Goal: Transaction & Acquisition: Purchase product/service

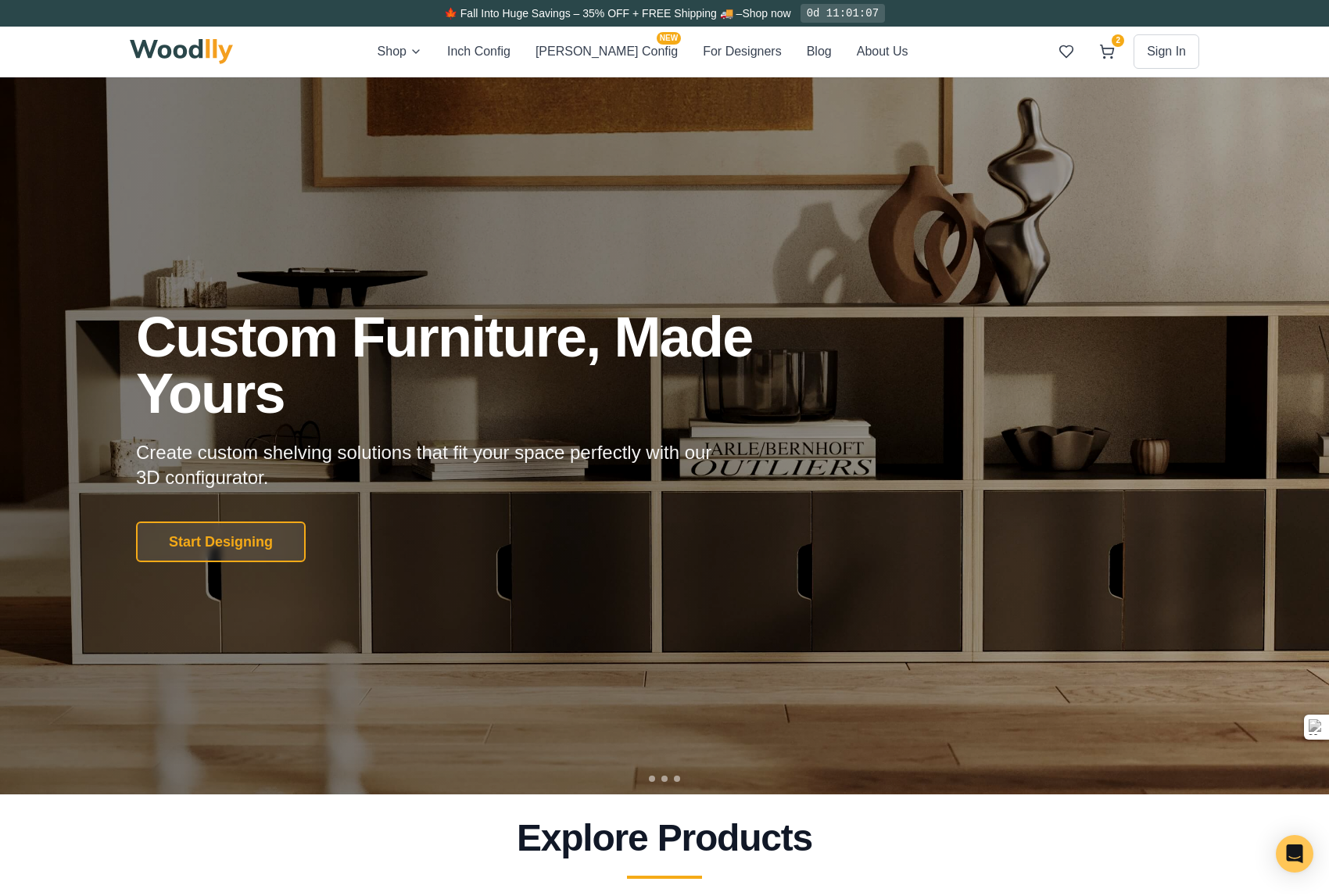
click at [529, 29] on div "Shop Inch Config [PERSON_NAME] Config NEW For Designers Blog About Us 2 Sign In…" at bounding box center [664, 52] width 1069 height 50
click at [511, 44] on button "Inch Config" at bounding box center [479, 52] width 64 height 20
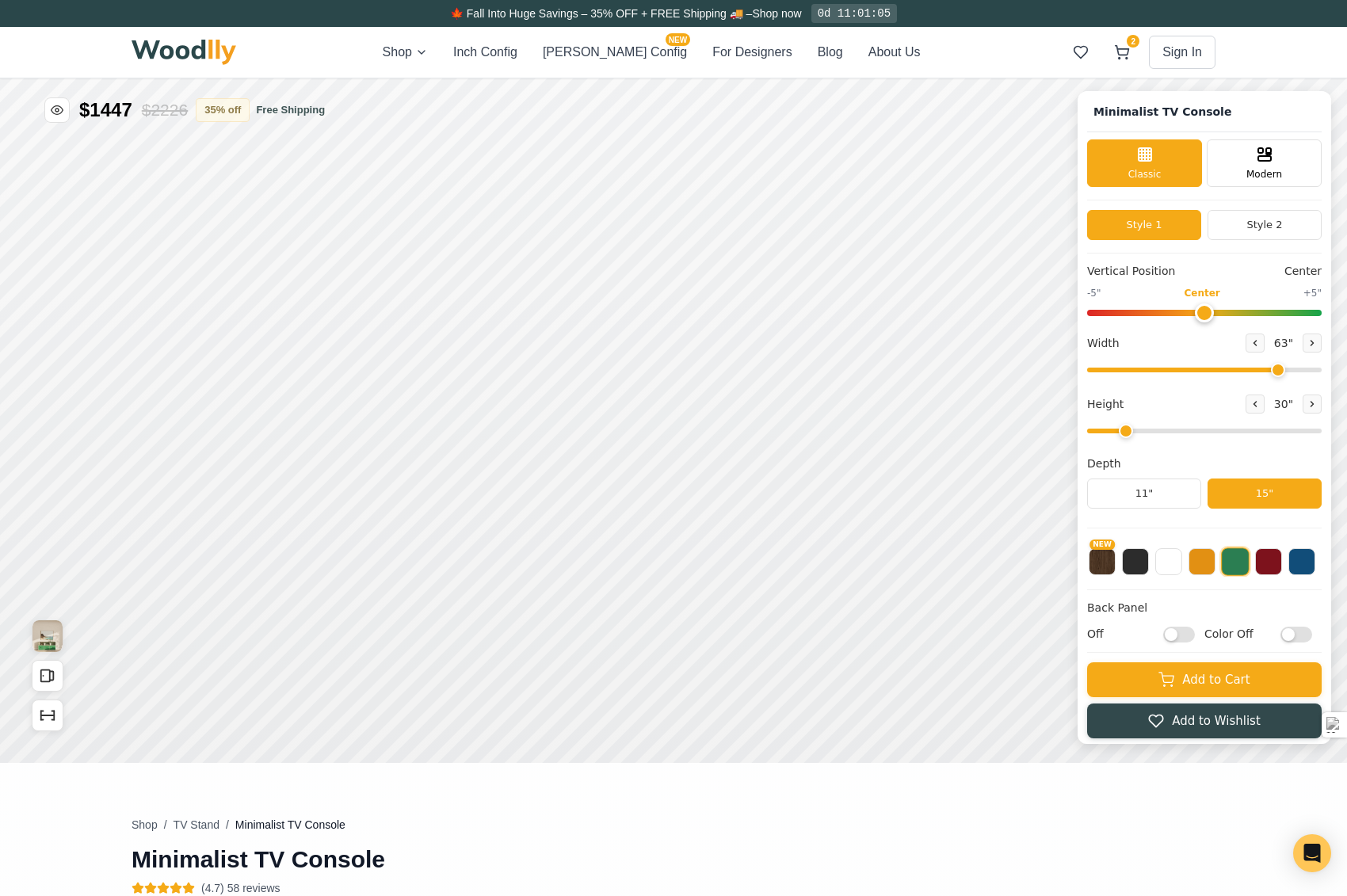
type input "63"
type input "2"
click at [766, 511] on button "ON" at bounding box center [774, 518] width 60 height 29
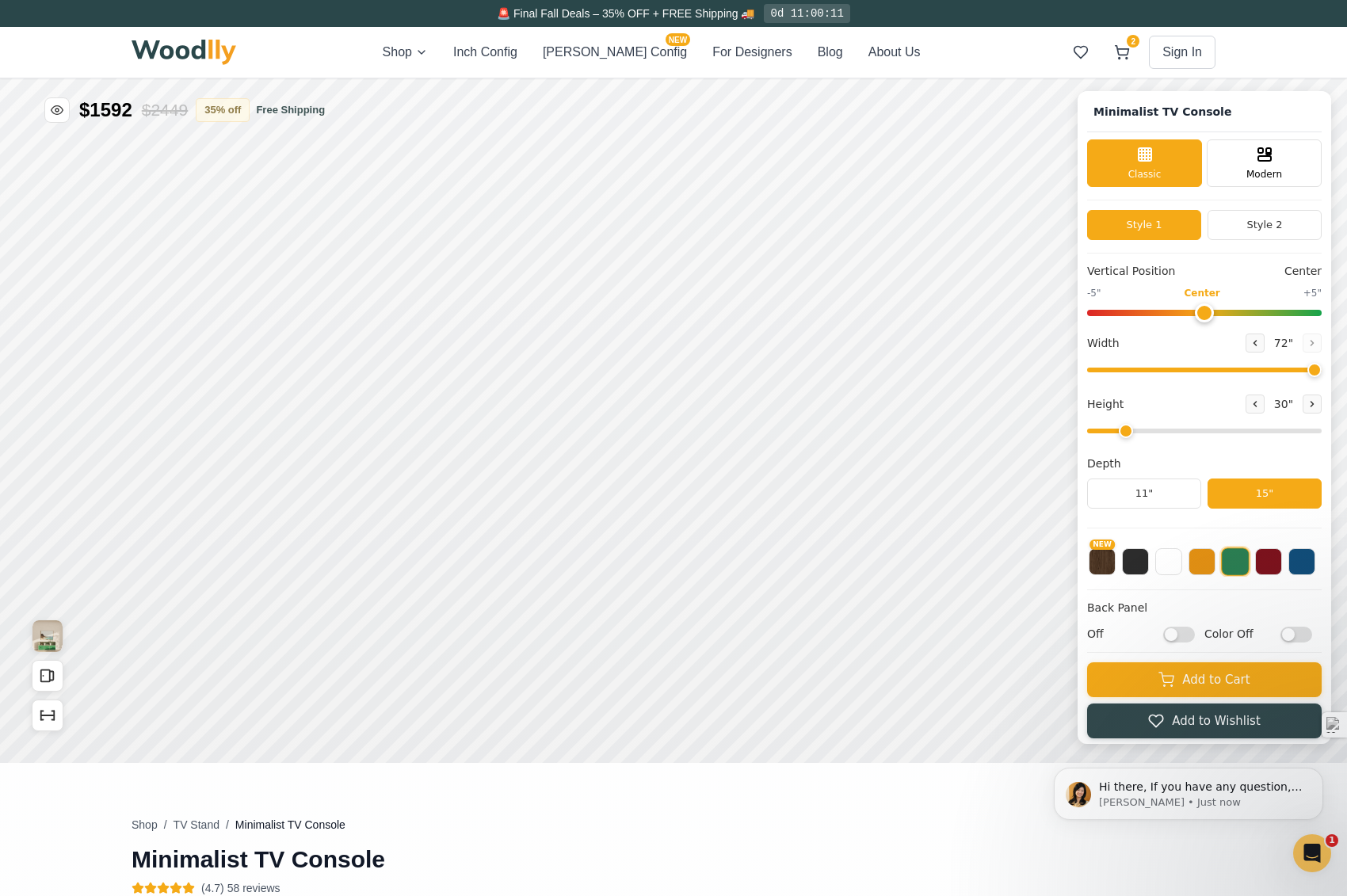
type input "72"
click at [1322, 368] on input "range" at bounding box center [1204, 370] width 235 height 5
click at [595, 441] on icon at bounding box center [596, 441] width 19 height 19
click at [637, 525] on button "OFF" at bounding box center [643, 518] width 60 height 29
